Goal: Task Accomplishment & Management: Complete application form

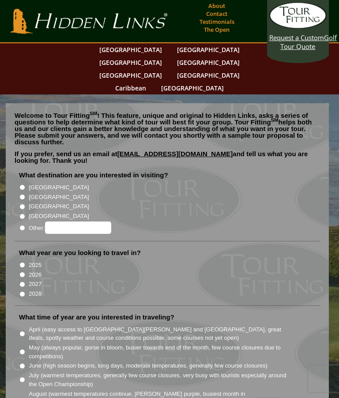
click at [25, 184] on input "[GEOGRAPHIC_DATA]" at bounding box center [22, 187] width 6 height 6
radio input "true"
click at [24, 194] on input "[GEOGRAPHIC_DATA]" at bounding box center [22, 197] width 6 height 6
radio input "true"
click at [23, 171] on li "What destination are you interested in visiting? [GEOGRAPHIC_DATA] [GEOGRAPHIC_…" at bounding box center [167, 206] width 305 height 71
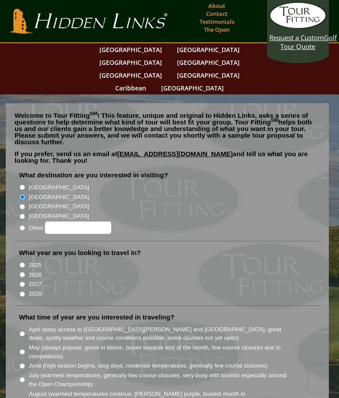
click at [24, 184] on input "[GEOGRAPHIC_DATA]" at bounding box center [22, 187] width 6 height 6
radio input "true"
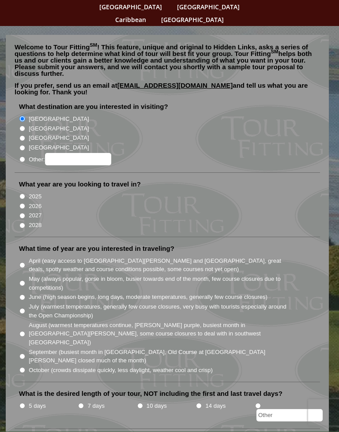
scroll to position [70, 0]
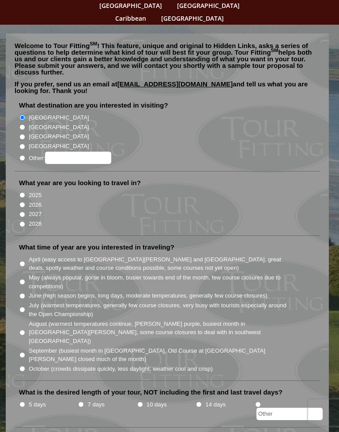
click at [21, 202] on input "2026" at bounding box center [22, 205] width 6 height 6
radio input "true"
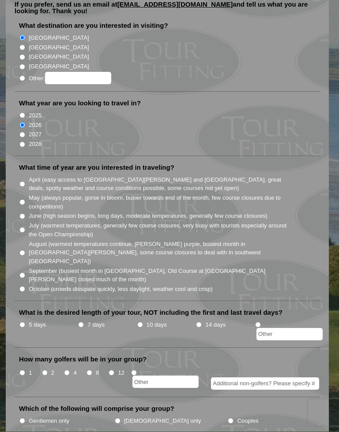
scroll to position [150, 0]
click at [22, 181] on input "April (easy access to [GEOGRAPHIC_DATA][PERSON_NAME] and [GEOGRAPHIC_DATA], gre…" at bounding box center [22, 184] width 6 height 6
radio input "true"
click at [81, 322] on input "7 days" at bounding box center [81, 325] width 6 height 6
radio input "true"
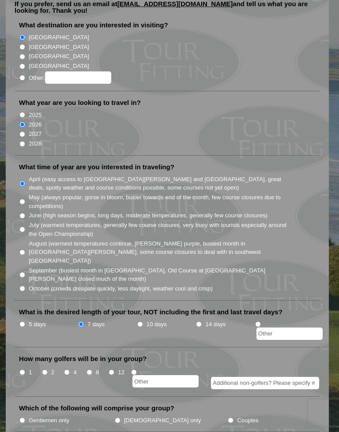
click at [45, 370] on input "2" at bounding box center [45, 373] width 6 height 6
radio input "true"
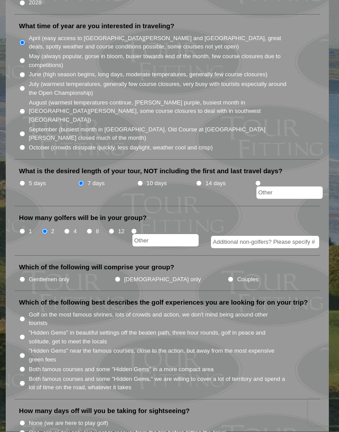
scroll to position [292, 0]
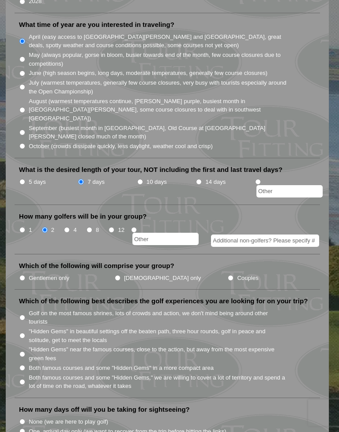
click at [25, 275] on input "Gentlemen only" at bounding box center [22, 278] width 6 height 6
radio input "true"
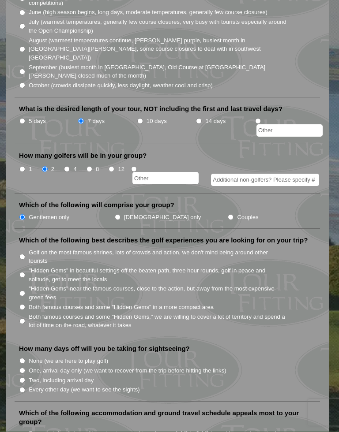
scroll to position [355, 0]
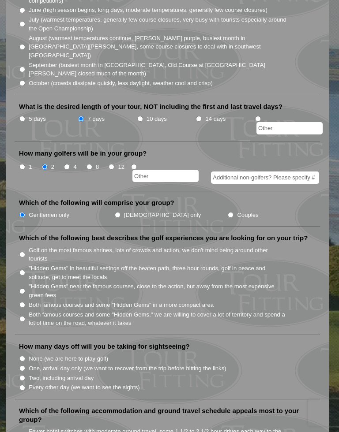
click at [44, 301] on label "Both famous courses and some "Hidden Gems" in a more compact area" at bounding box center [121, 305] width 185 height 9
click at [25, 302] on input "Both famous courses and some "Hidden Gems" in a more compact area" at bounding box center [22, 305] width 6 height 6
radio input "true"
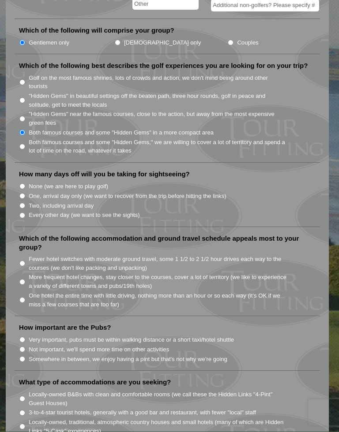
scroll to position [529, 0]
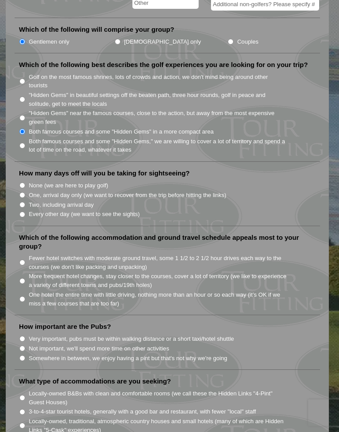
click at [23, 212] on input "Every other day (we want to see the sights)" at bounding box center [22, 215] width 6 height 6
radio input "true"
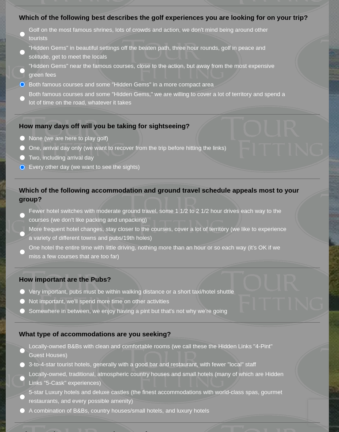
scroll to position [578, 0]
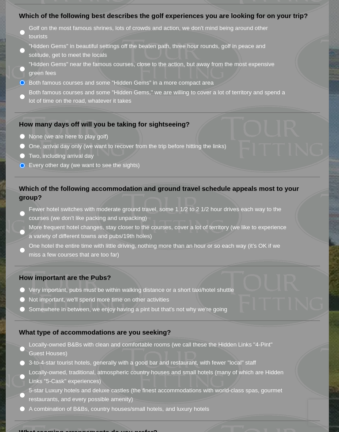
click at [20, 247] on input "One hotel the entire time with little driving, nothing more than an hour or so …" at bounding box center [22, 250] width 6 height 6
radio input "true"
click at [22, 307] on input "Somewhere in between, we enjoy having a pint but that's not why we're going" at bounding box center [22, 310] width 6 height 6
radio input "true"
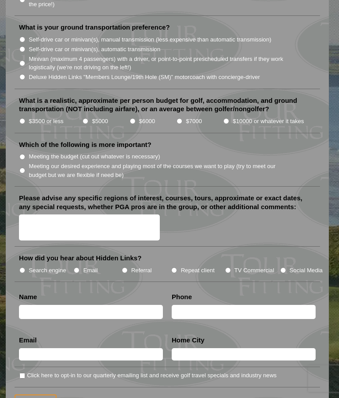
scroll to position [1124, 0]
